Goal: Complete application form: Complete application form

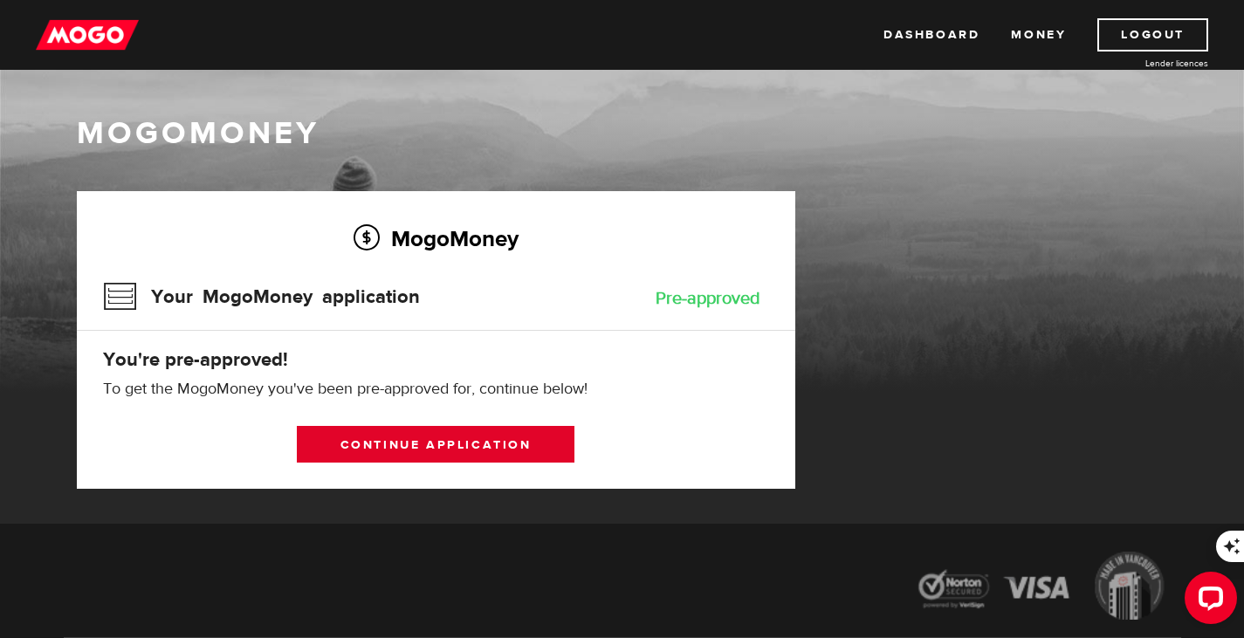
click at [492, 453] on link "Continue application" at bounding box center [436, 444] width 278 height 37
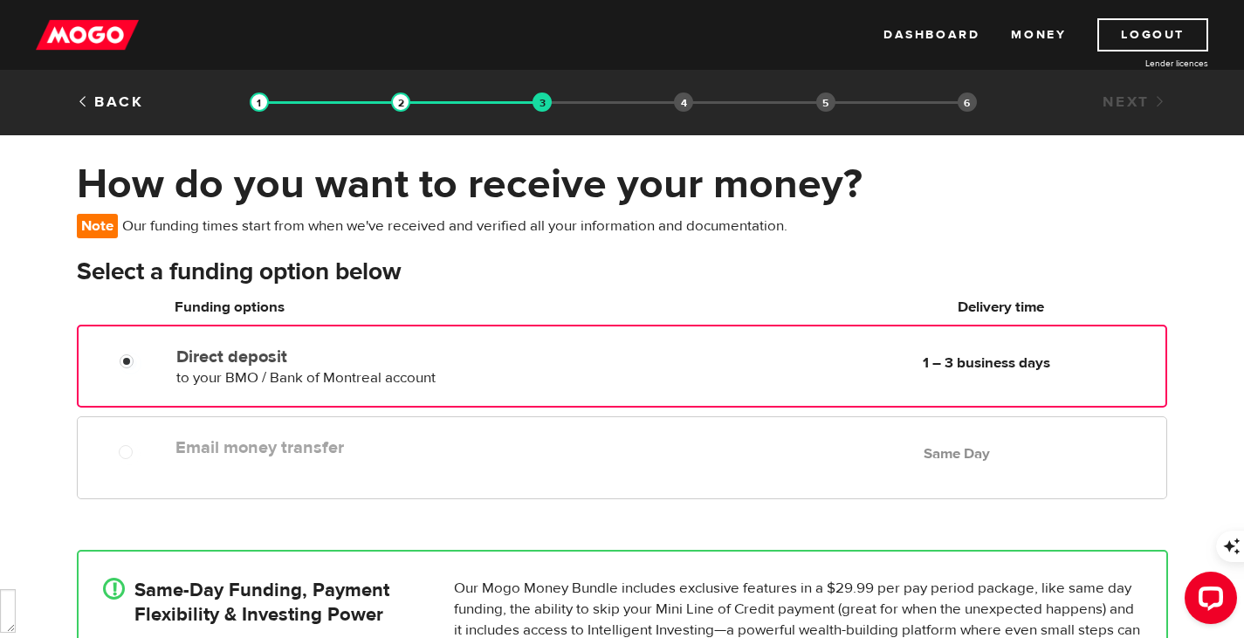
click at [492, 453] on label "Email money transfer" at bounding box center [377, 447] width 402 height 21
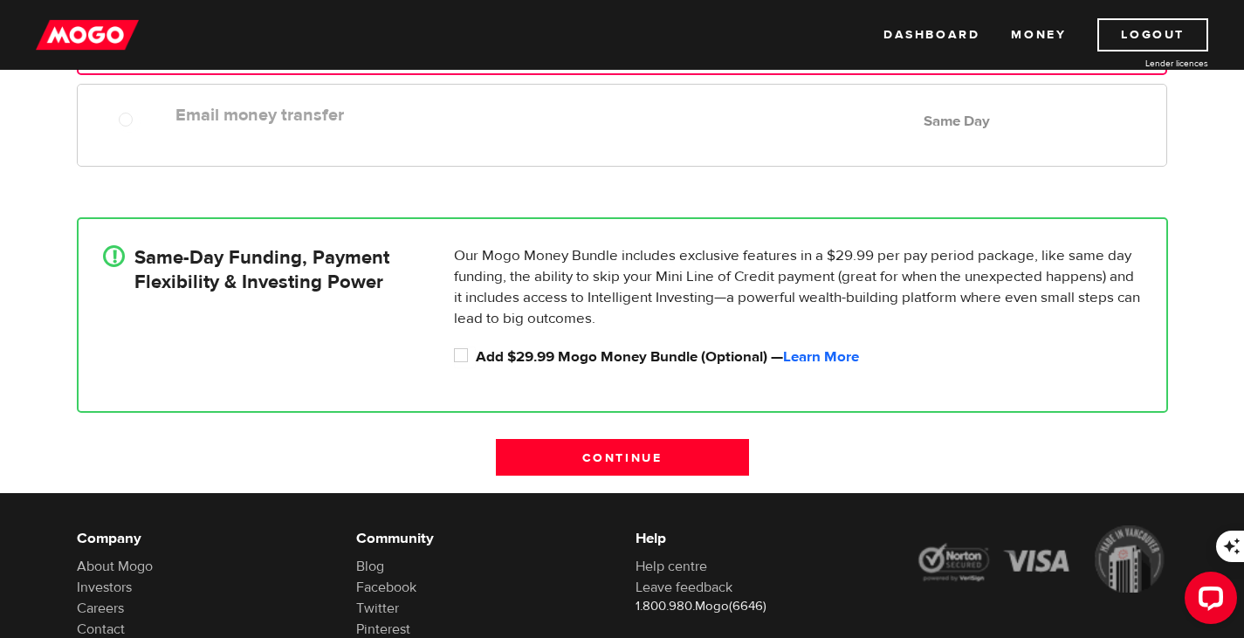
scroll to position [348, 0]
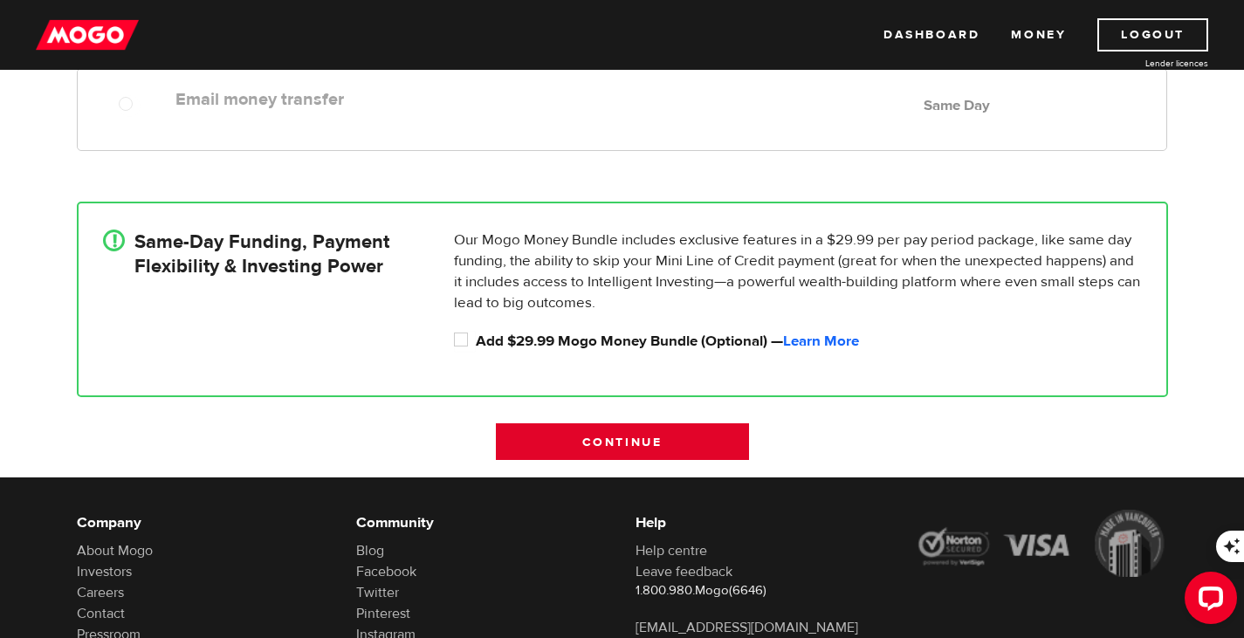
click at [604, 435] on input "Continue" at bounding box center [622, 441] width 253 height 37
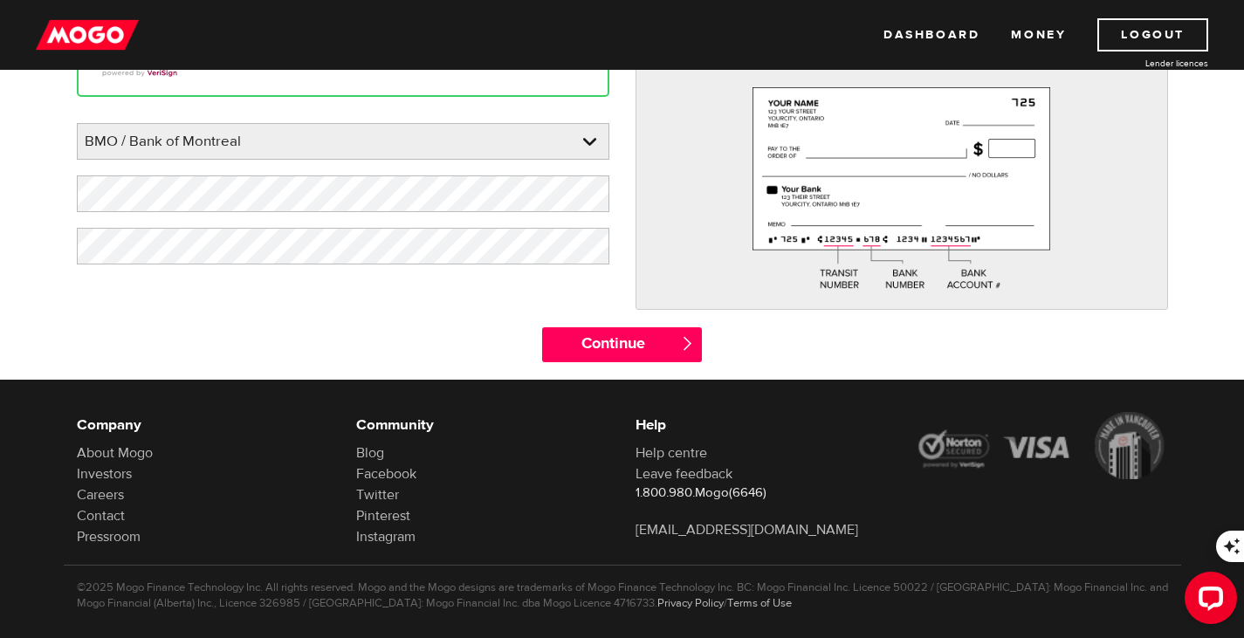
scroll to position [281, 0]
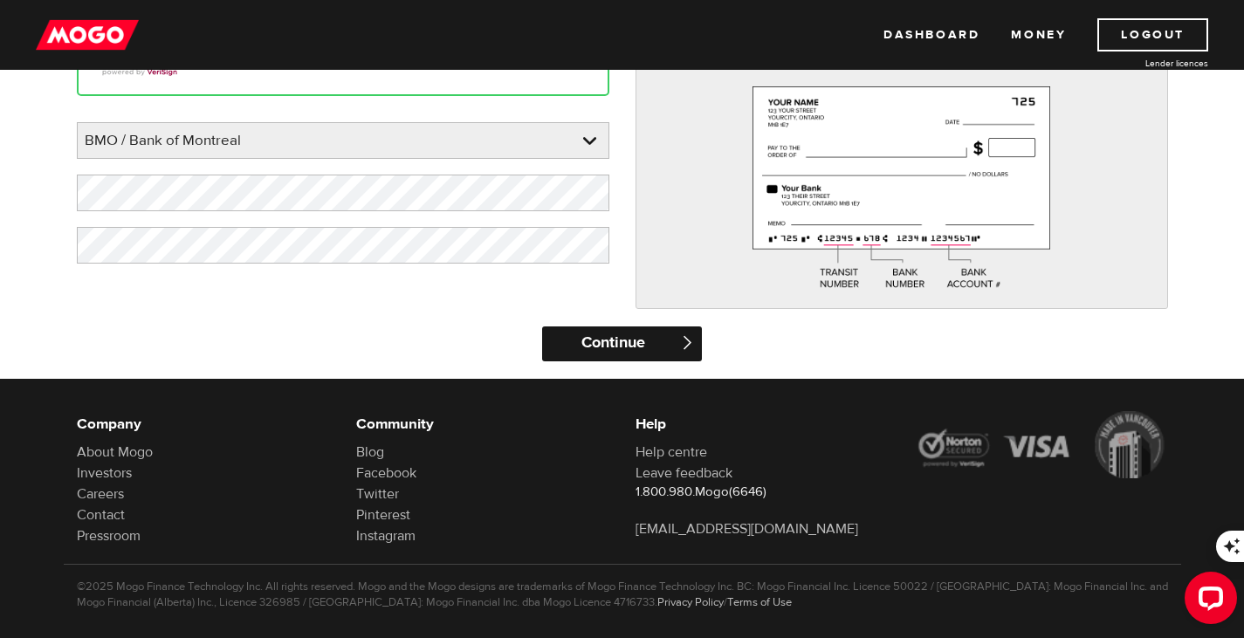
click at [607, 334] on input "Continue" at bounding box center [622, 344] width 160 height 35
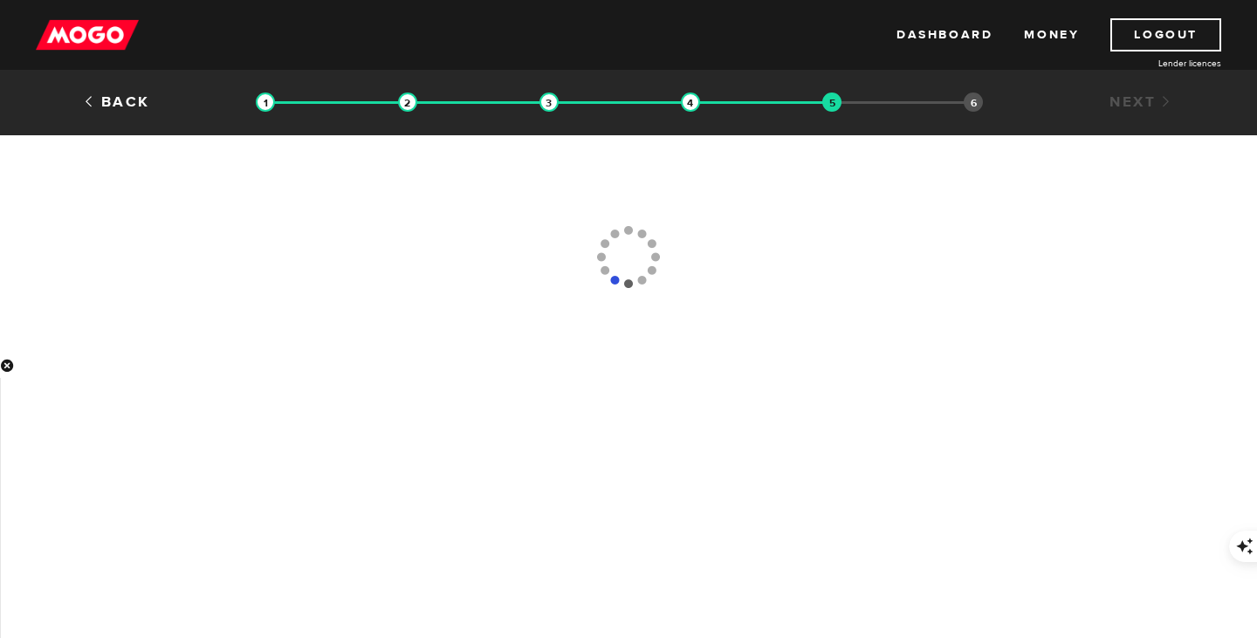
type input "(902) 562-8878"
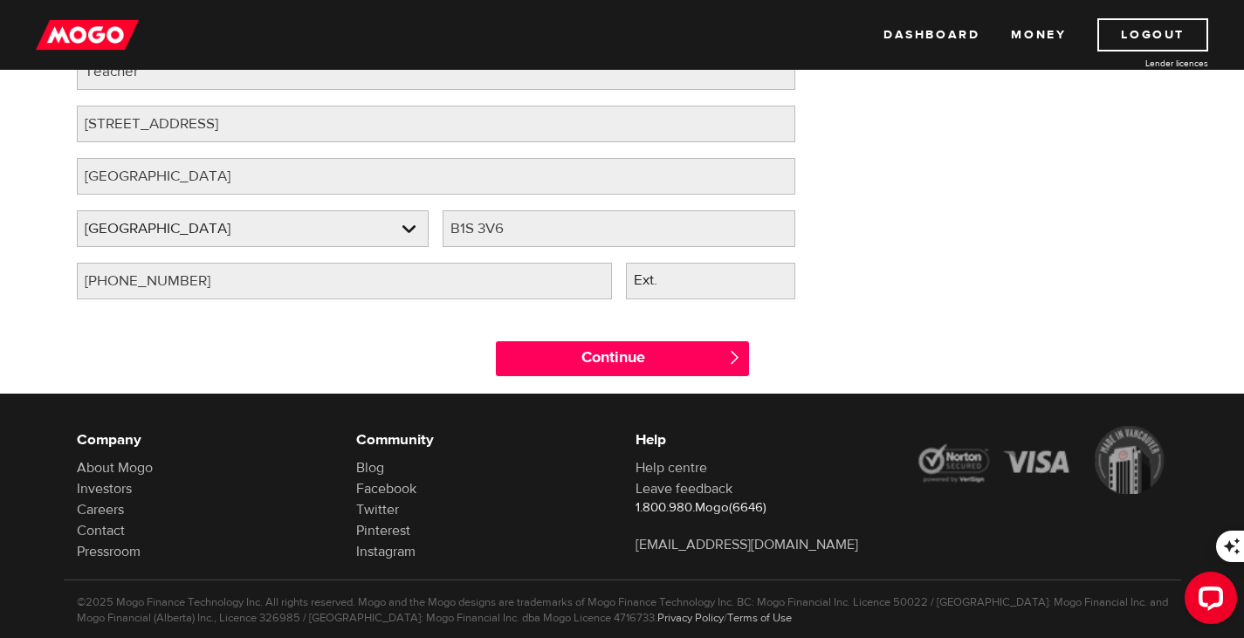
scroll to position [247, 0]
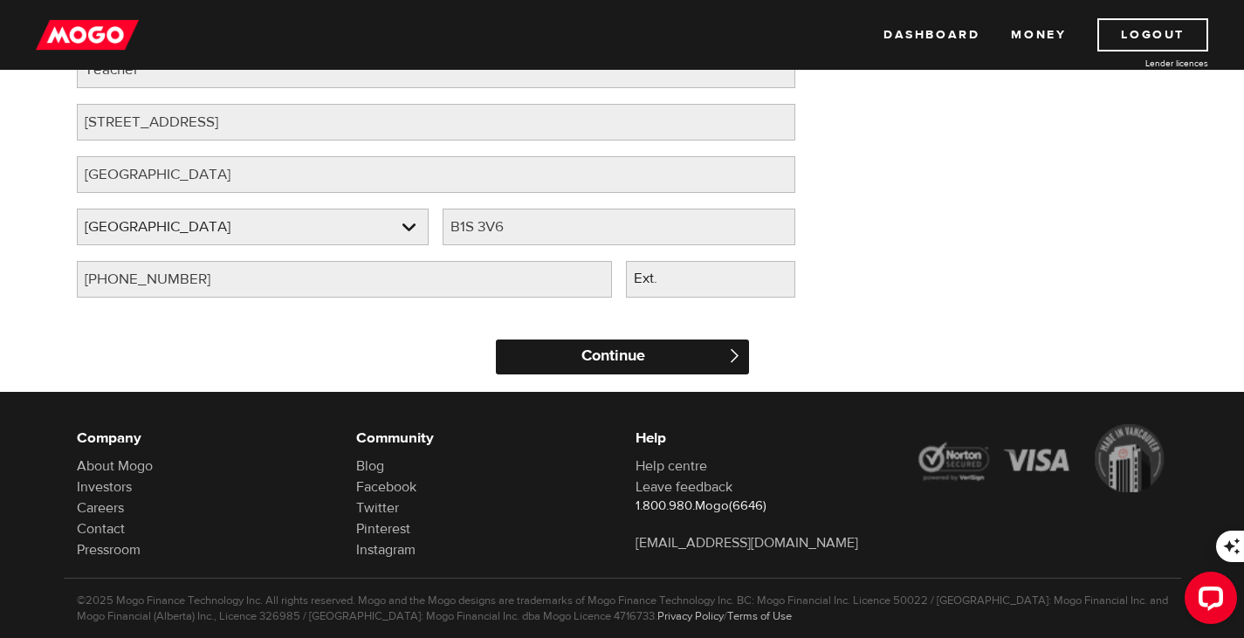
click at [637, 365] on input "Continue" at bounding box center [622, 357] width 253 height 35
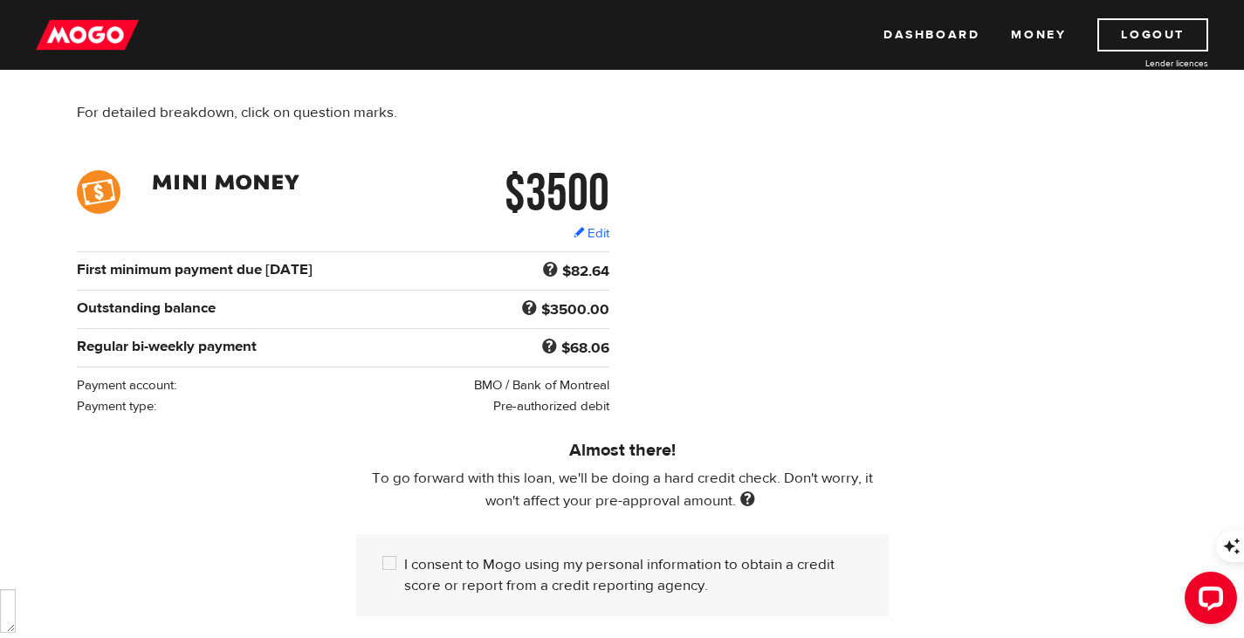
scroll to position [172, 0]
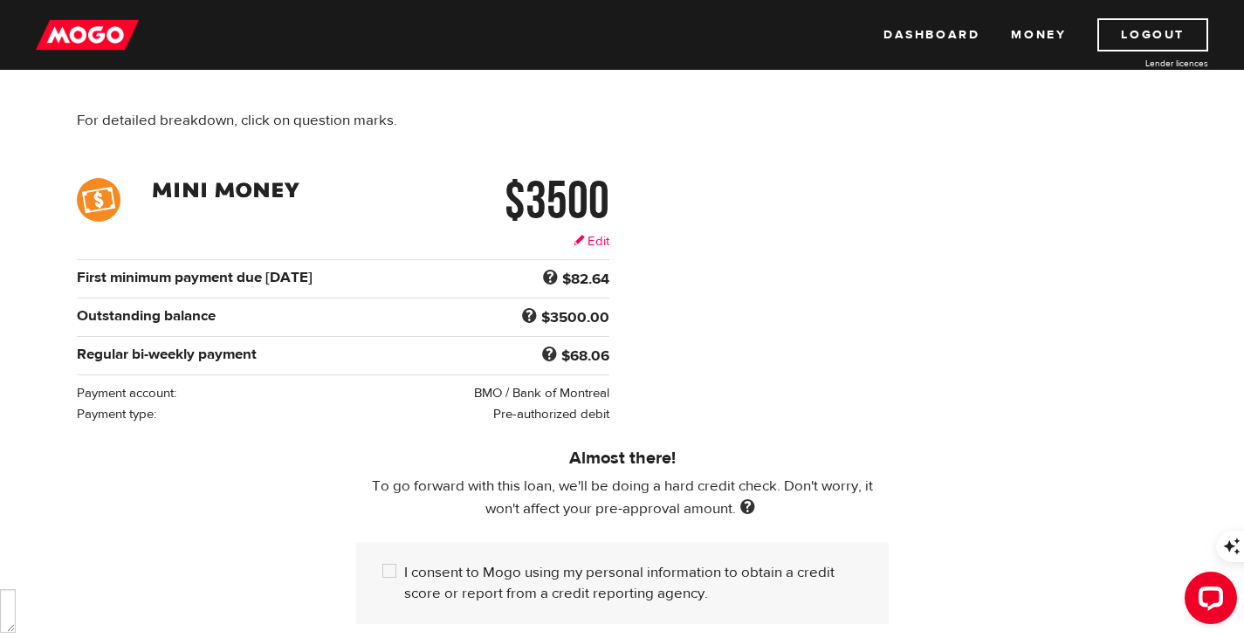
click at [604, 234] on link "Edit" at bounding box center [592, 241] width 36 height 18
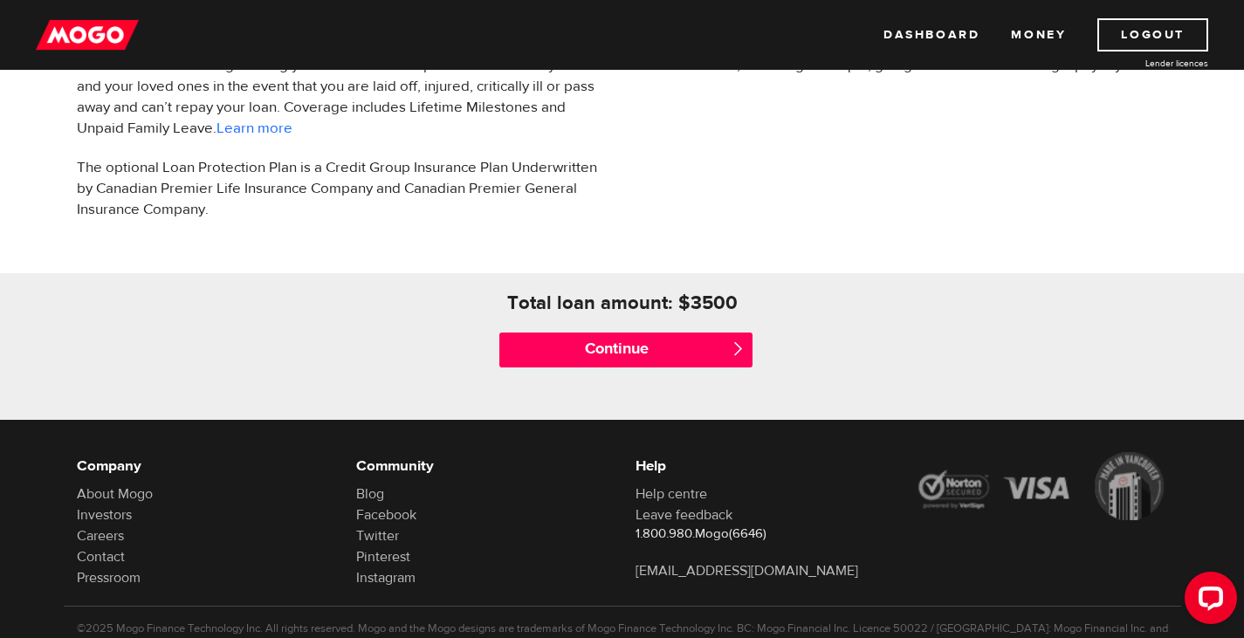
scroll to position [668, 0]
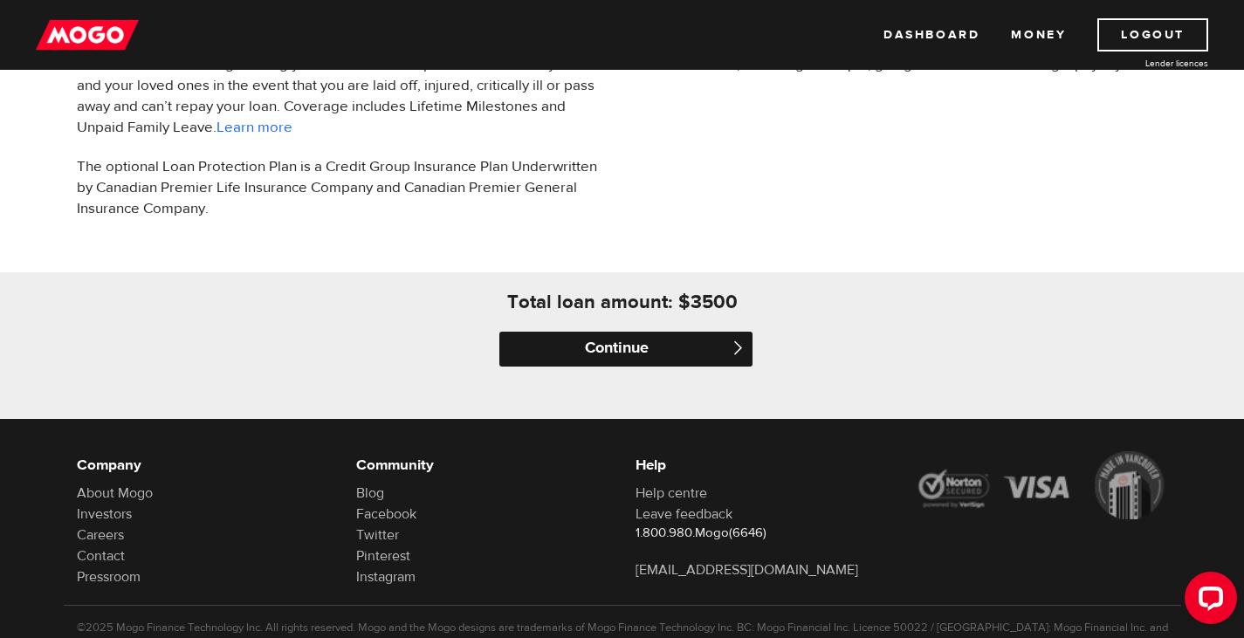
click at [640, 340] on input "Continue" at bounding box center [625, 349] width 253 height 35
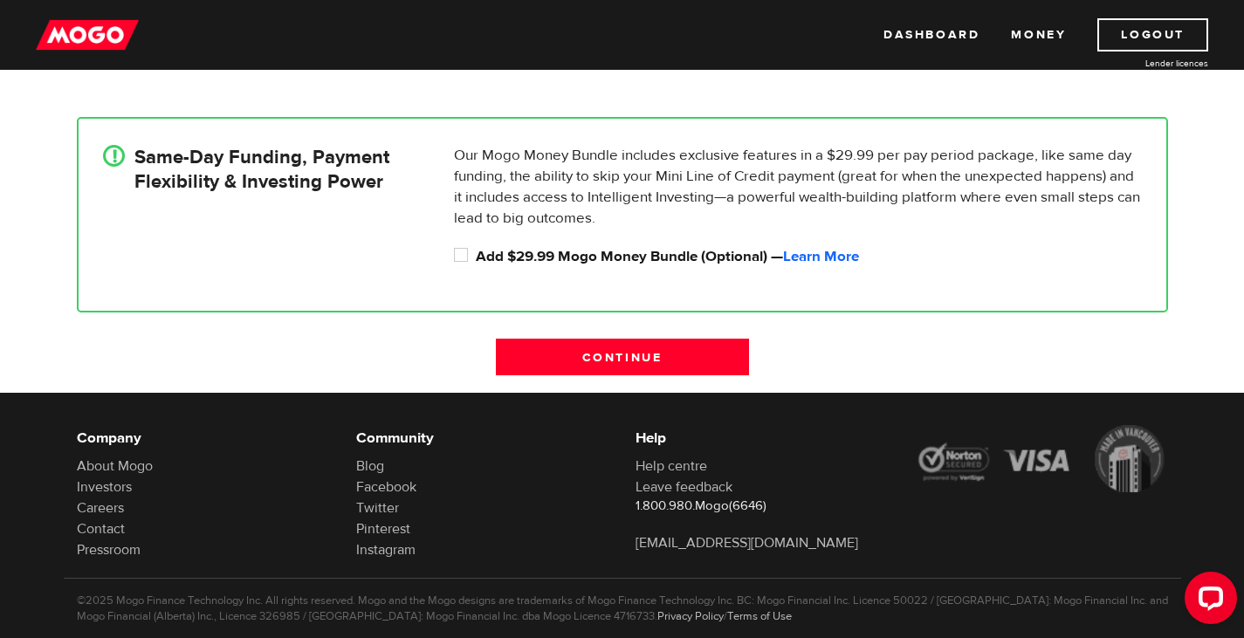
scroll to position [432, 0]
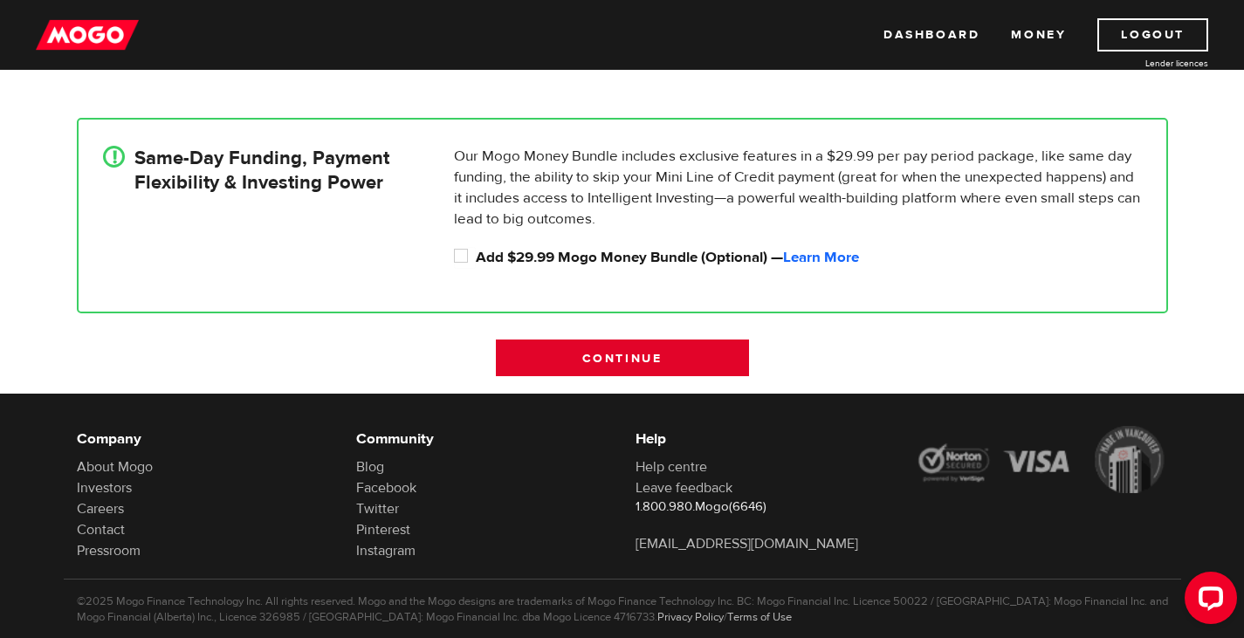
click at [638, 348] on input "Continue" at bounding box center [622, 358] width 253 height 37
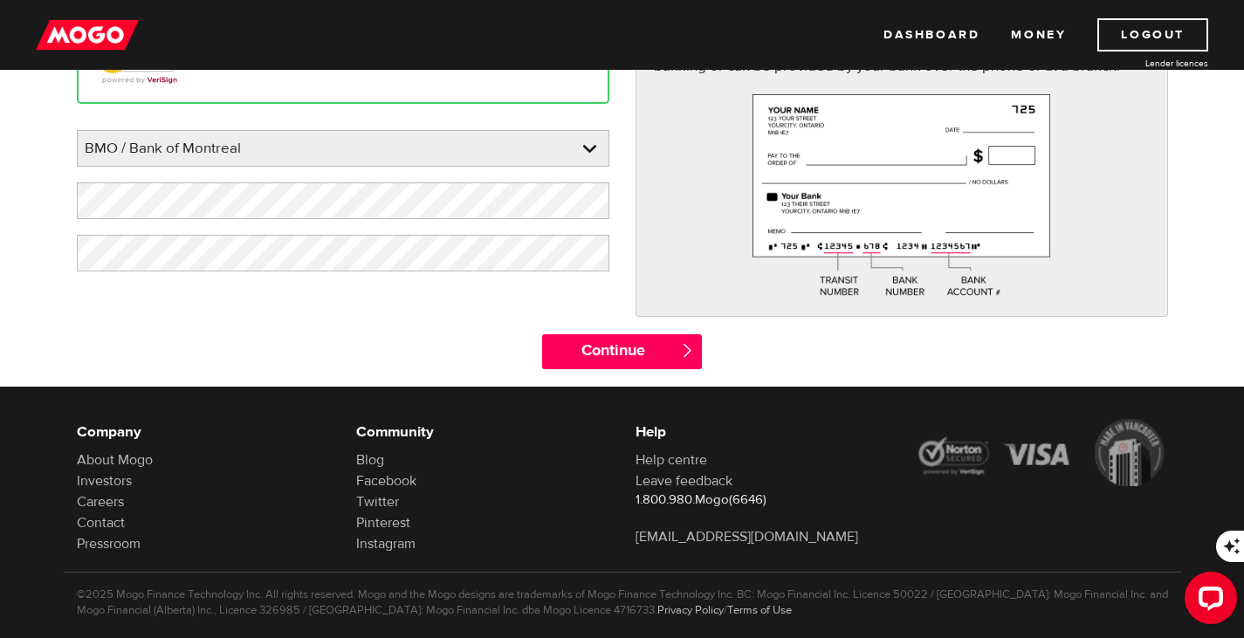
scroll to position [280, 0]
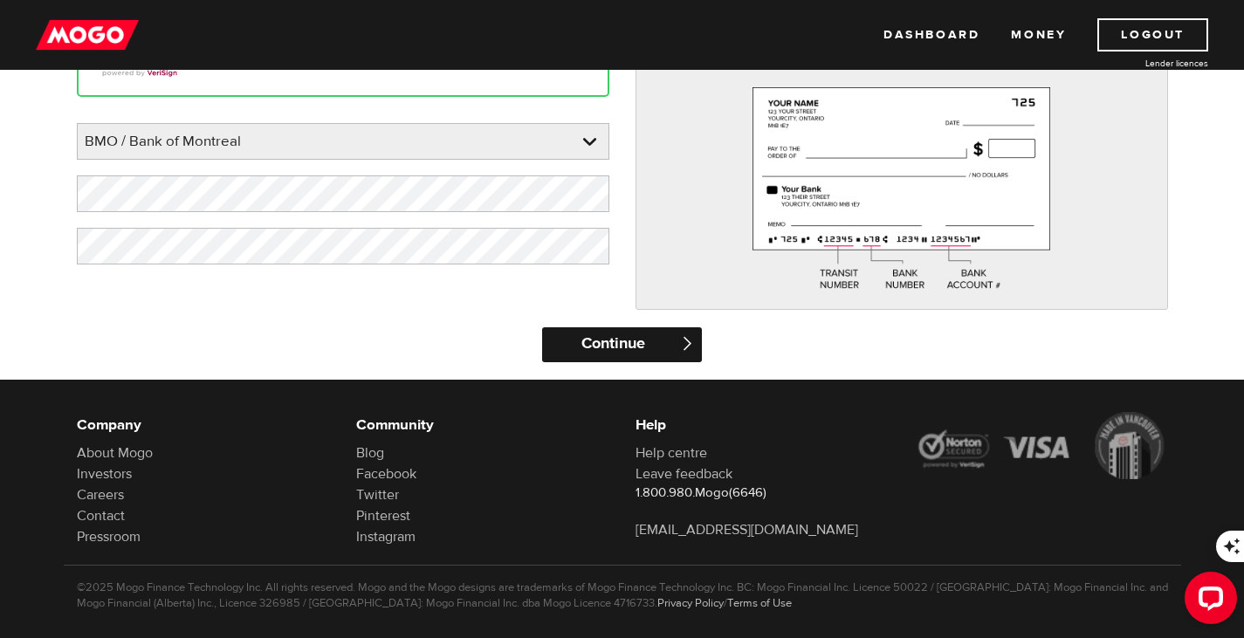
click at [656, 332] on input "Continue" at bounding box center [622, 344] width 160 height 35
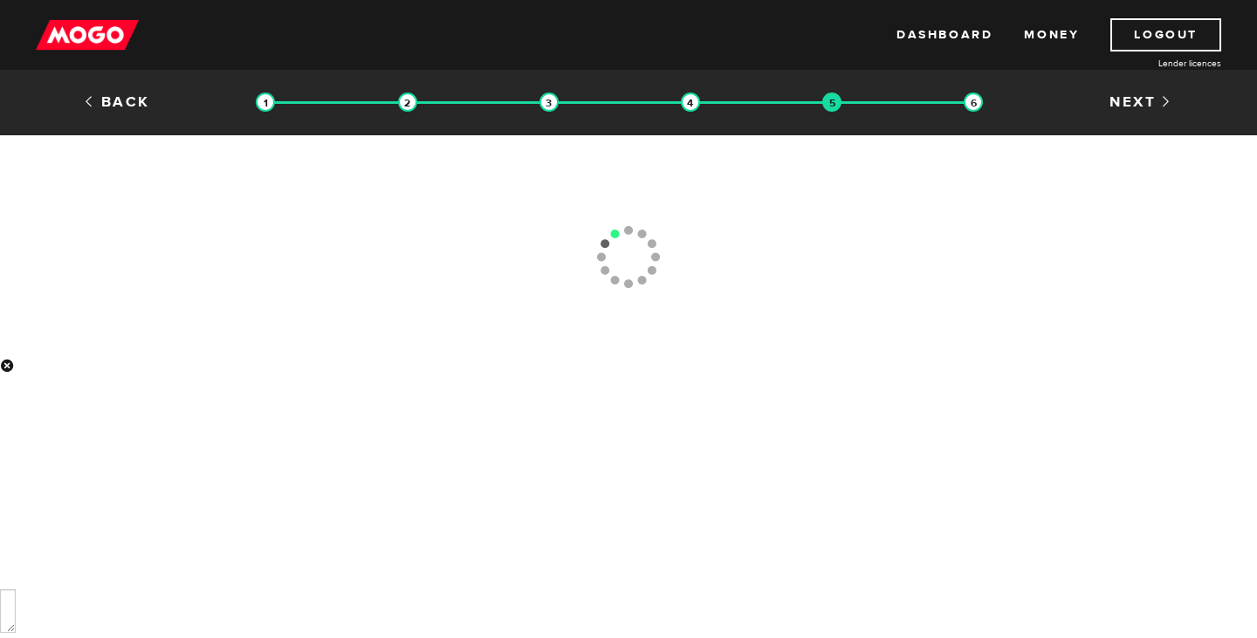
type input "[PHONE_NUMBER]"
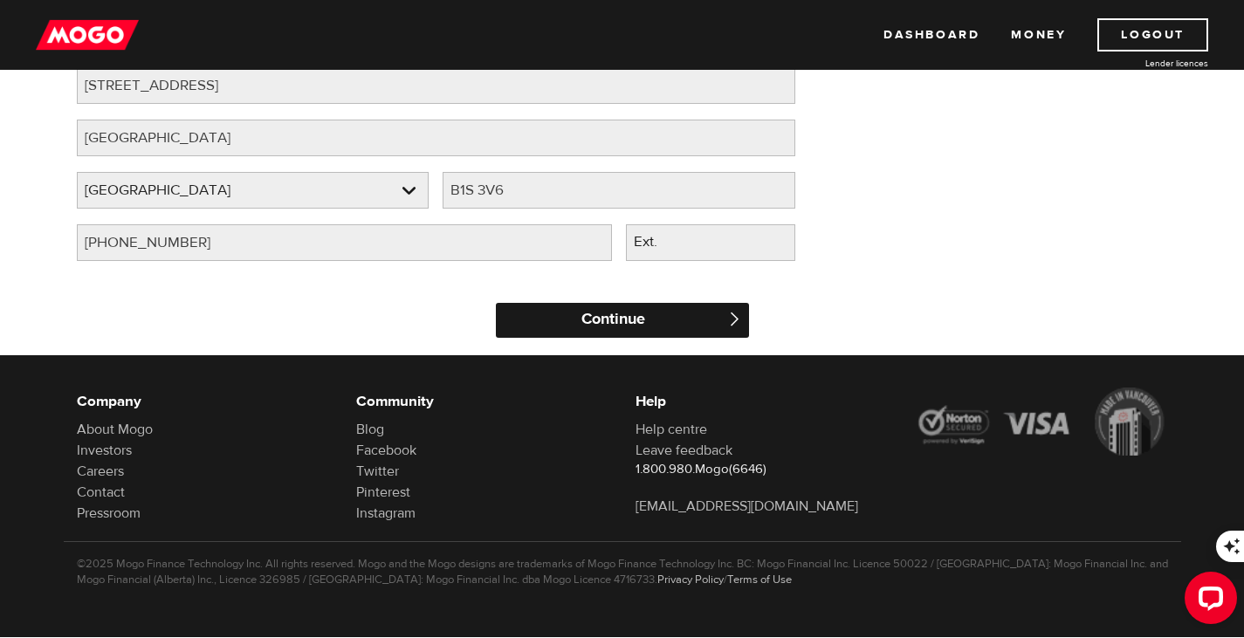
click at [656, 322] on input "Continue" at bounding box center [622, 320] width 253 height 35
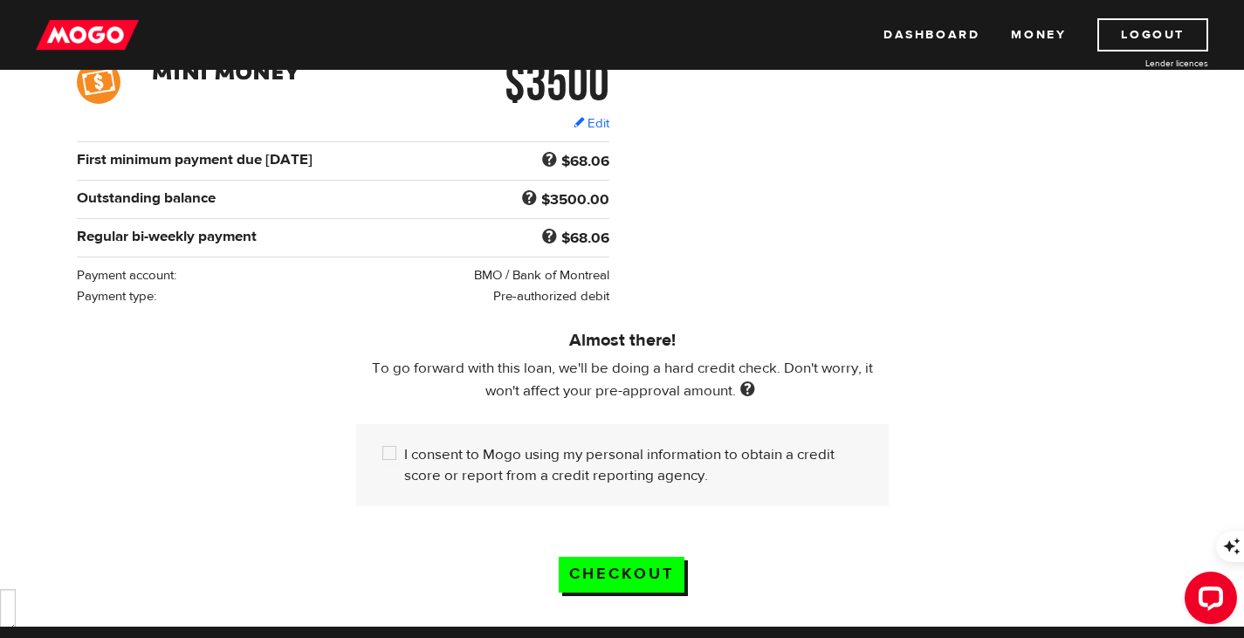
scroll to position [289, 0]
